Goal: Find specific page/section: Find specific page/section

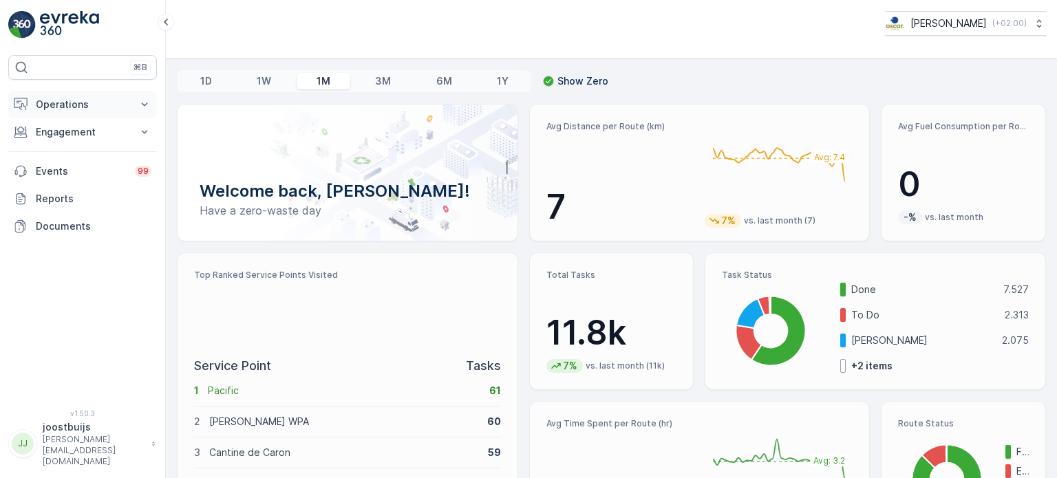
click at [98, 103] on p "Operations" at bounding box center [83, 105] width 94 height 14
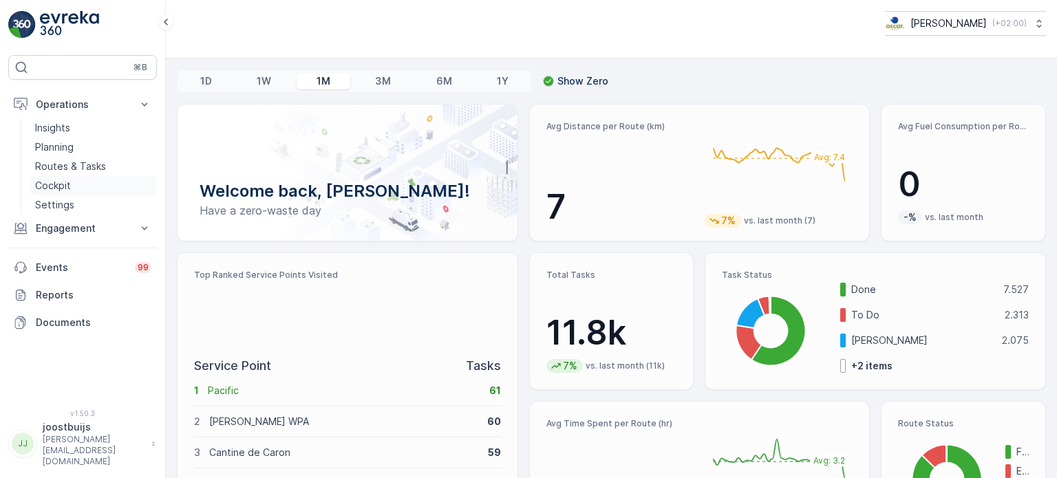
click at [56, 187] on p "Cockpit" at bounding box center [53, 186] width 36 height 14
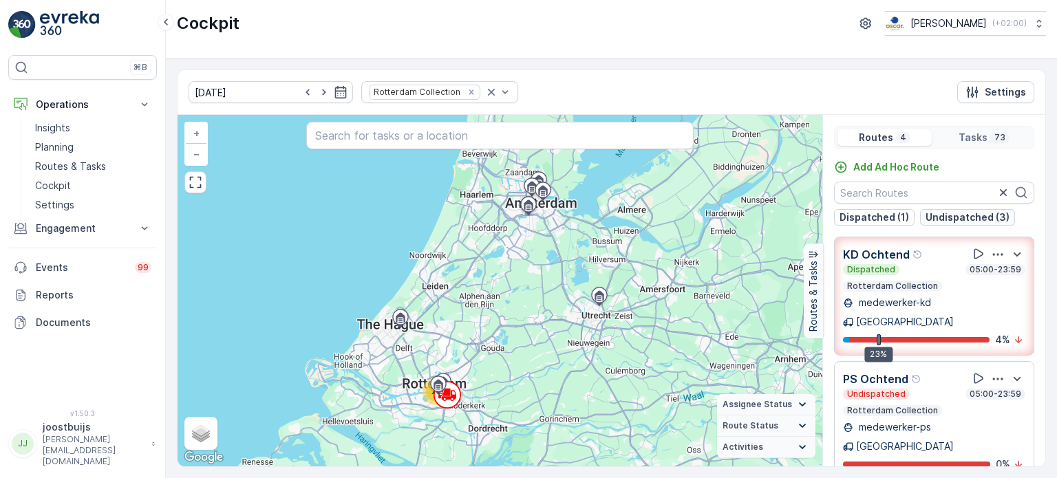
click at [963, 221] on p "Undispatched (3)" at bounding box center [968, 218] width 84 height 14
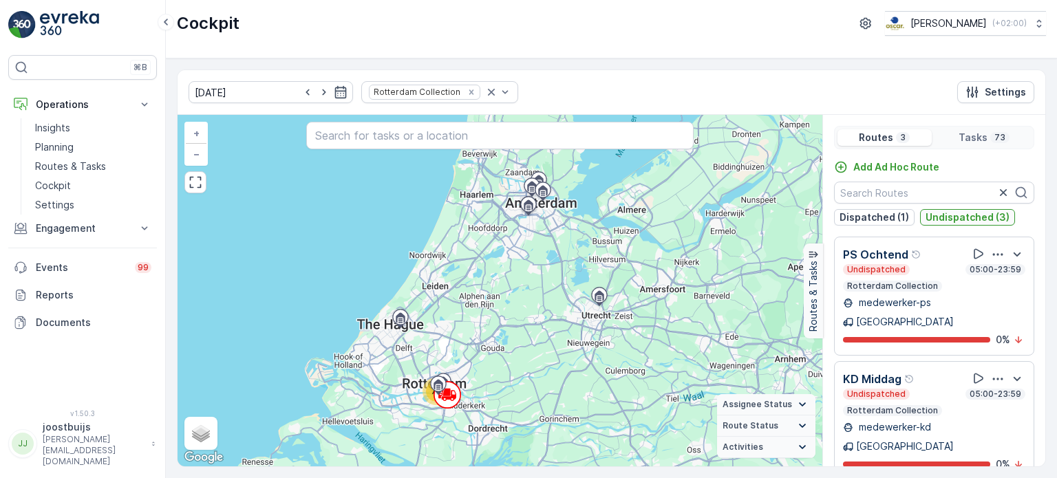
click at [967, 221] on p "Undispatched (3)" at bounding box center [968, 218] width 84 height 14
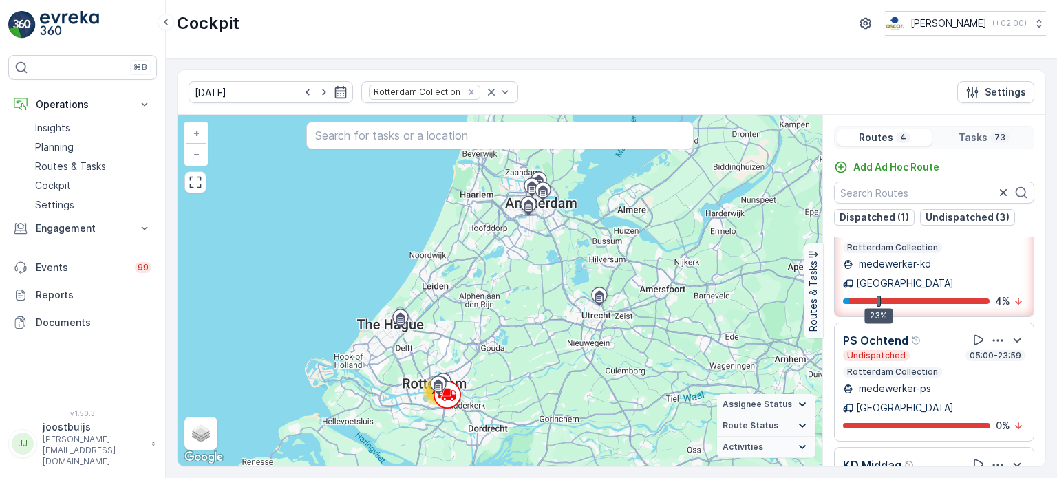
scroll to position [25, 0]
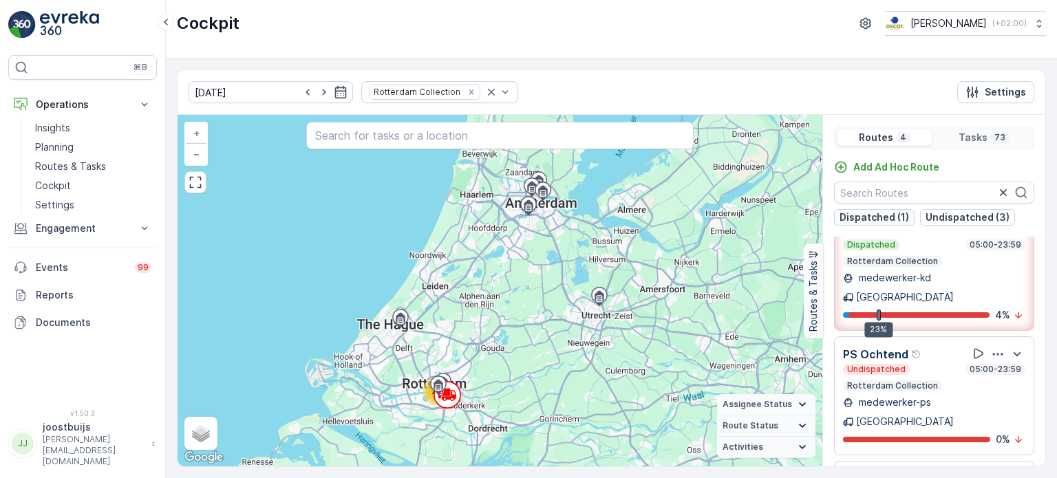
click at [862, 215] on p "Dispatched (1)" at bounding box center [875, 218] width 70 height 14
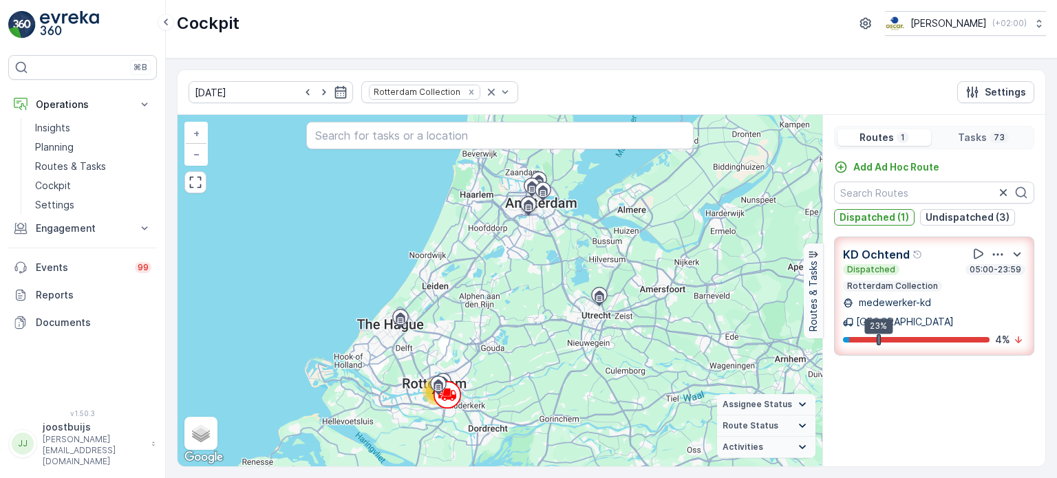
scroll to position [0, 0]
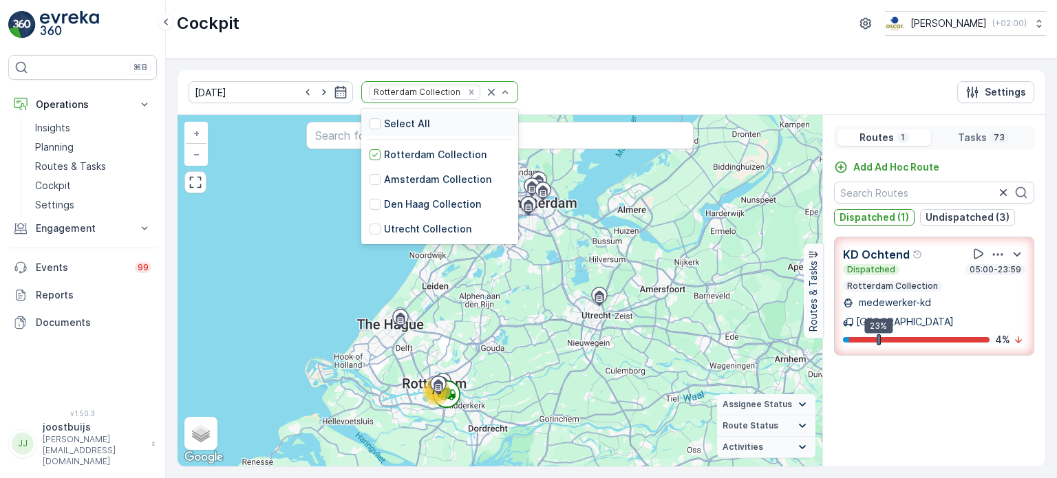
click at [384, 124] on p "Select All" at bounding box center [407, 124] width 46 height 14
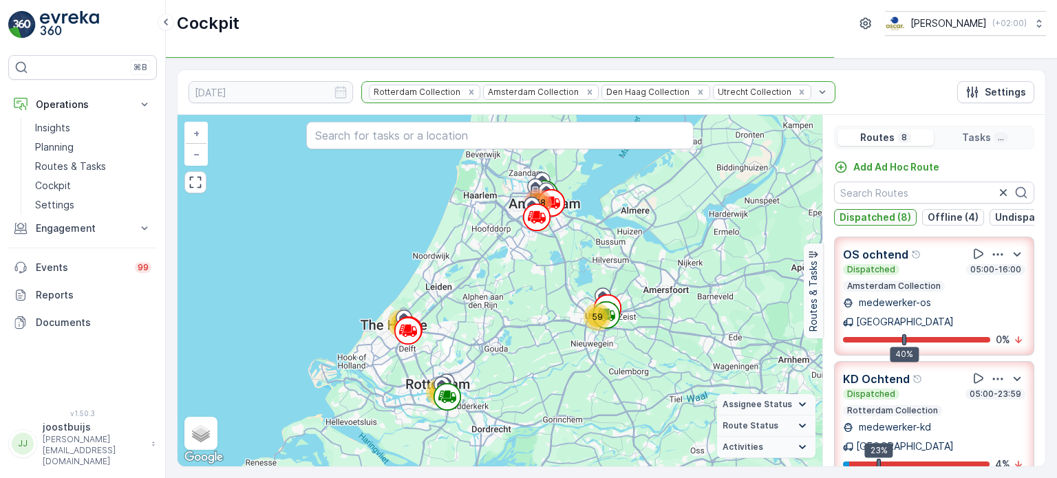
click at [875, 221] on p "Dispatched (8)" at bounding box center [876, 218] width 72 height 14
click at [939, 220] on p "Offline (4)" at bounding box center [953, 218] width 51 height 14
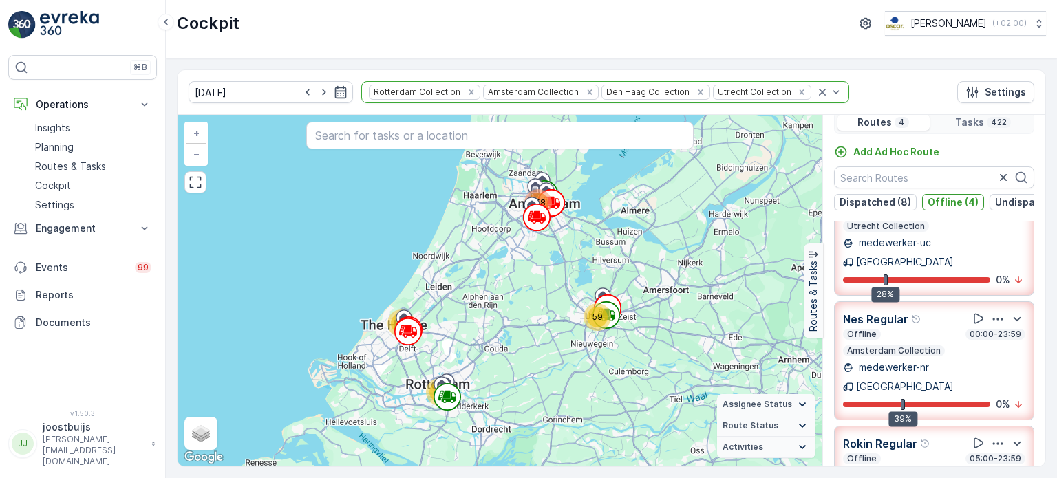
scroll to position [34, 0]
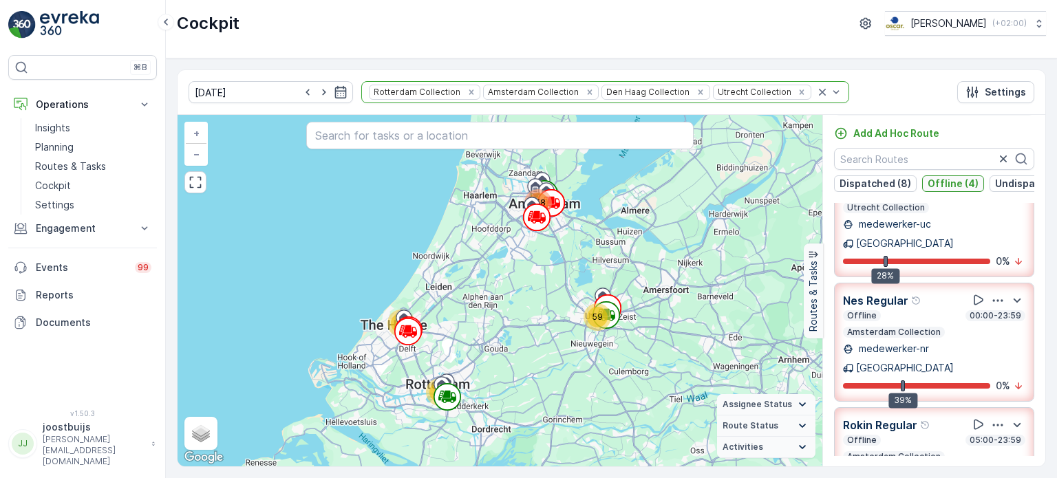
click at [949, 183] on p "Offline (4)" at bounding box center [953, 184] width 51 height 14
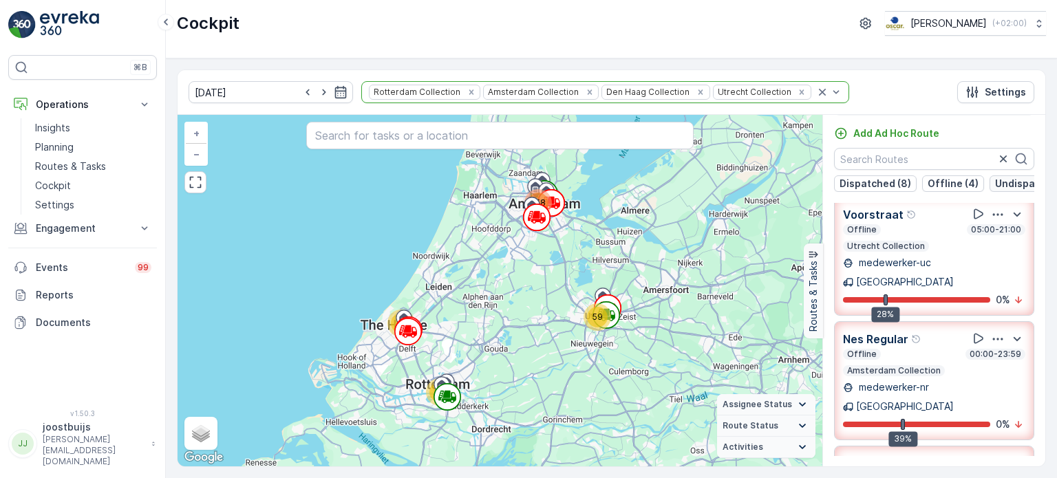
click at [1003, 183] on p "Undispatched (16)" at bounding box center [1039, 184] width 89 height 14
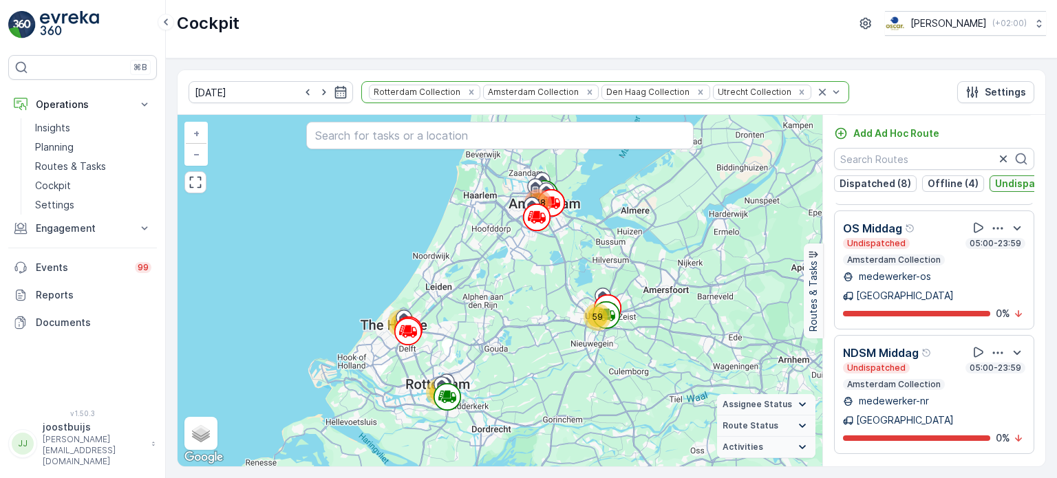
click at [1017, 181] on p "Undispatched (16)" at bounding box center [1039, 184] width 89 height 14
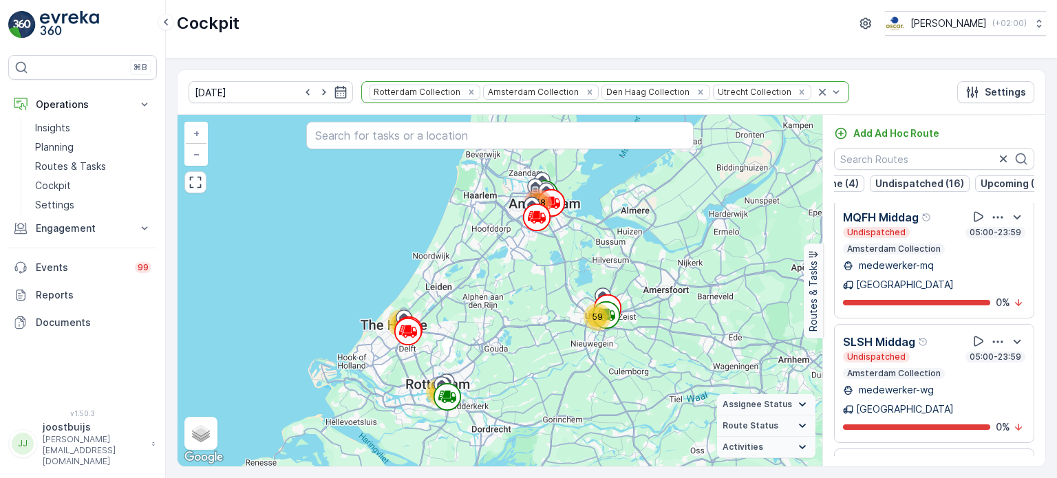
scroll to position [0, 129]
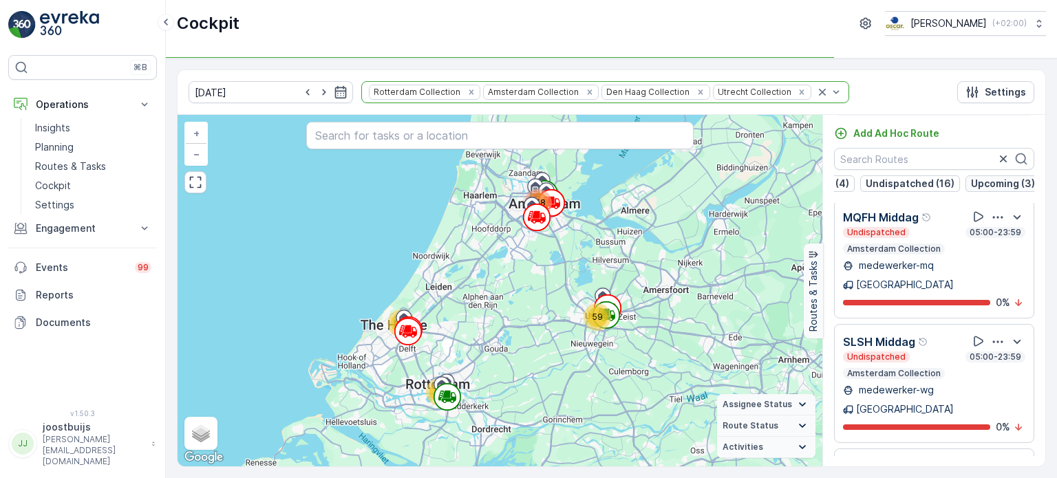
click at [1002, 187] on p "Upcoming (3)" at bounding box center [1003, 184] width 64 height 14
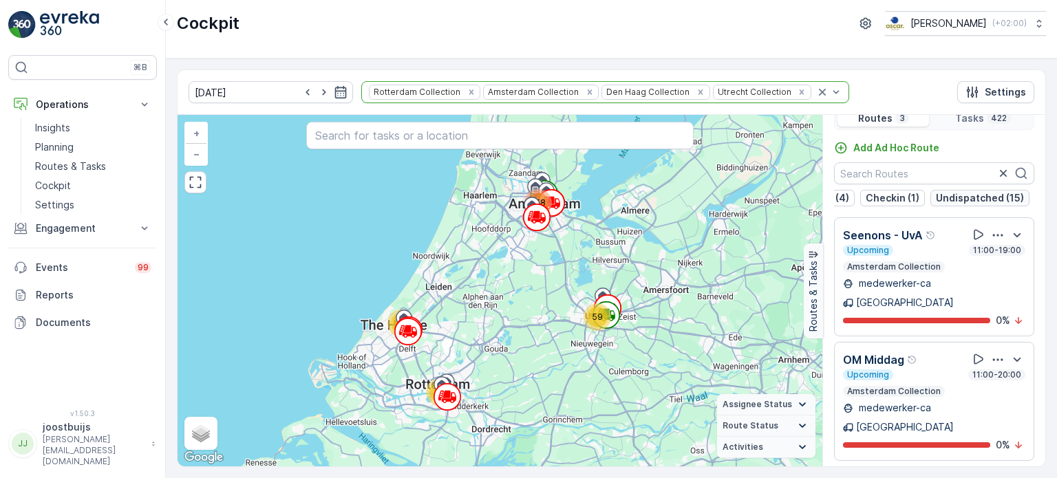
scroll to position [0, 0]
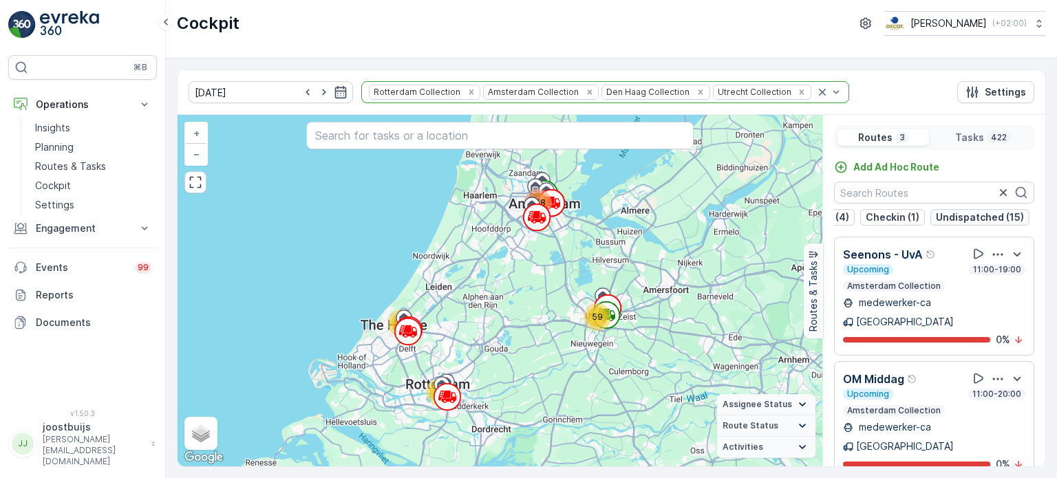
click at [963, 215] on p "Undispatched (15)" at bounding box center [980, 218] width 88 height 14
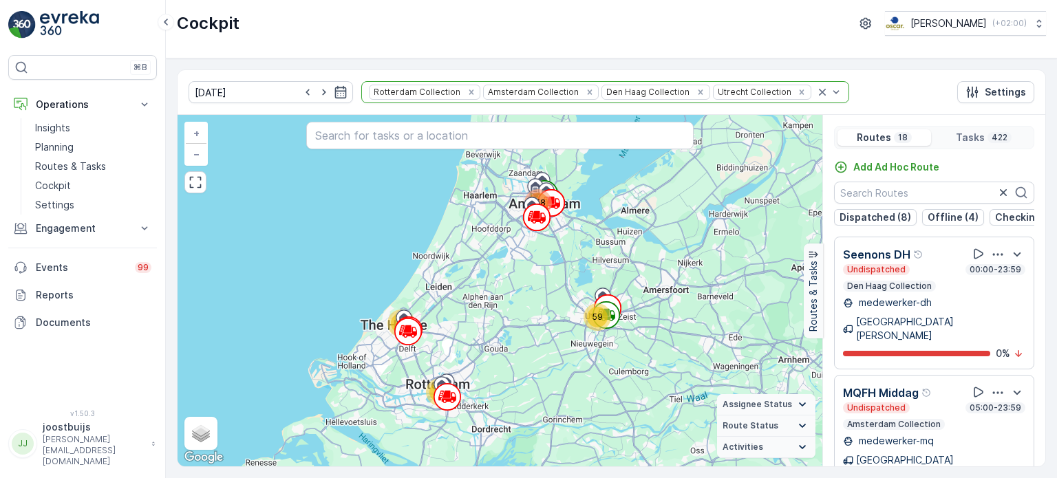
scroll to position [0, 198]
click at [985, 217] on p "Upcoming (3)" at bounding box center [1004, 218] width 64 height 14
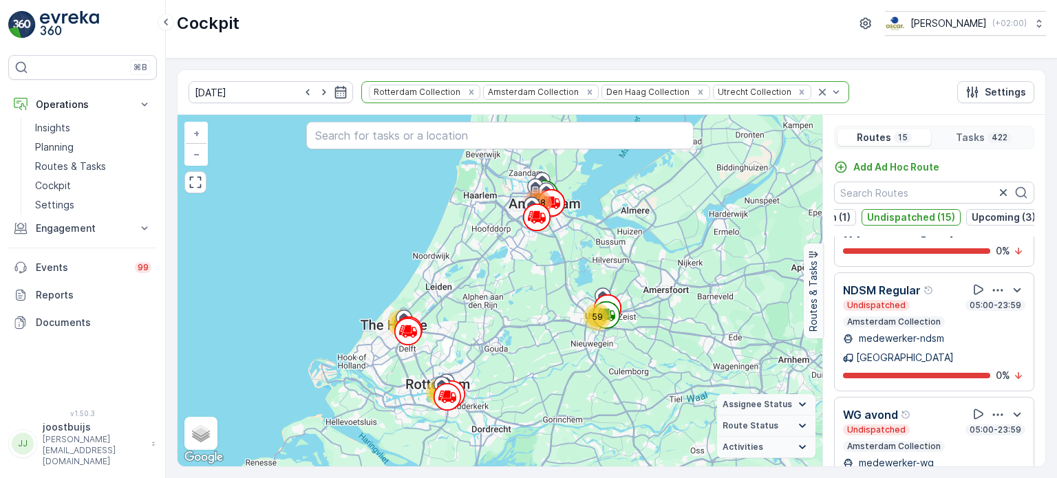
scroll to position [1345, 0]
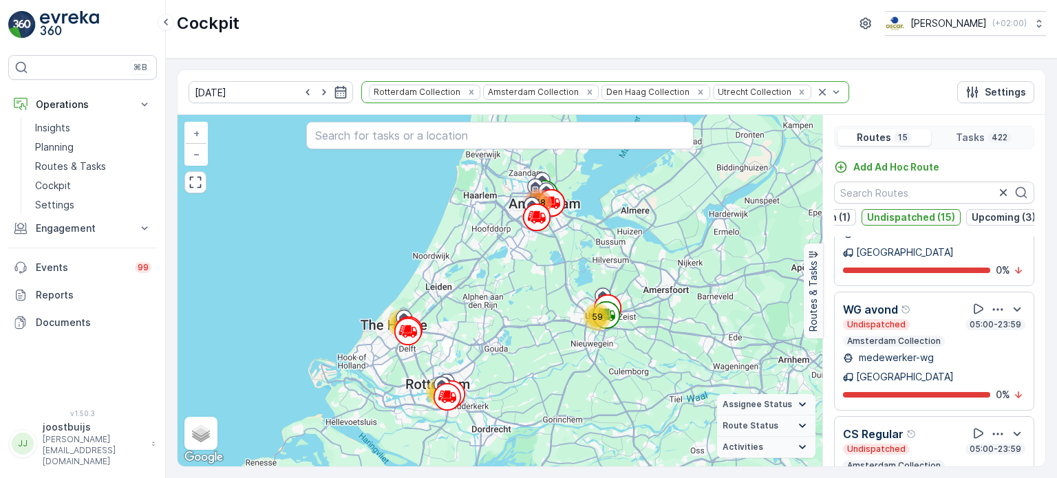
click at [900, 212] on p "Undispatched (15)" at bounding box center [911, 218] width 88 height 14
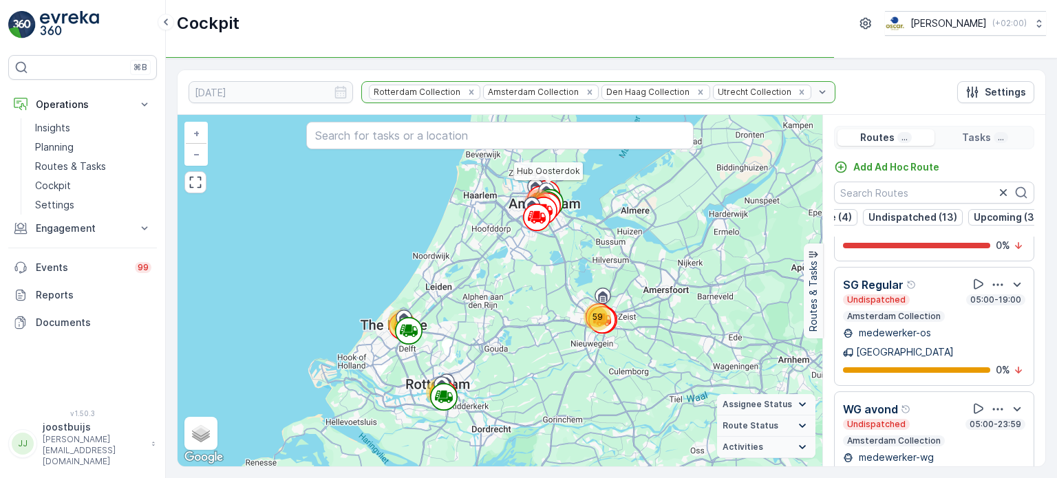
scroll to position [2414, 0]
